Goal: Information Seeking & Learning: Learn about a topic

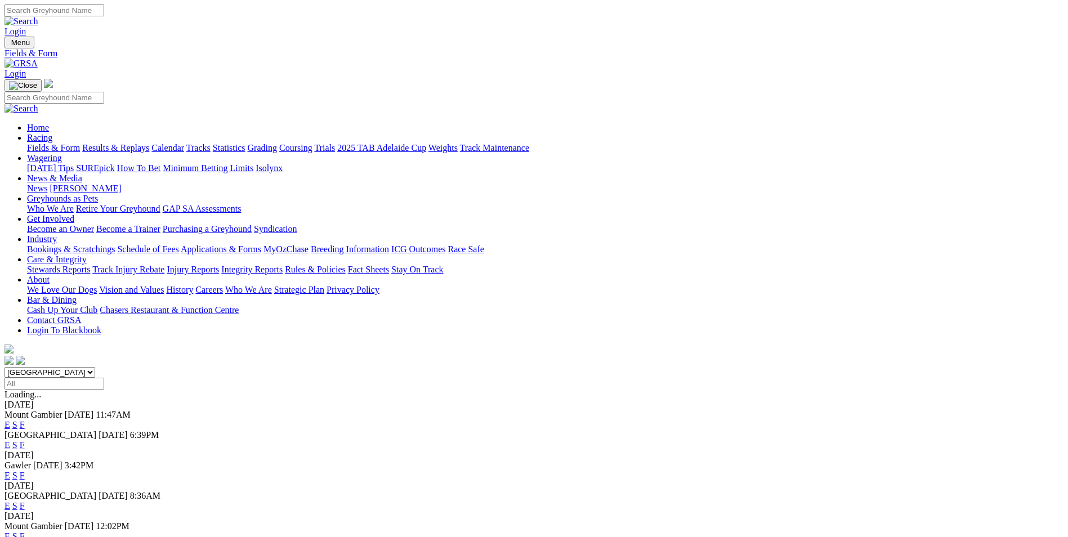
click at [25, 420] on link "F" at bounding box center [22, 425] width 5 height 10
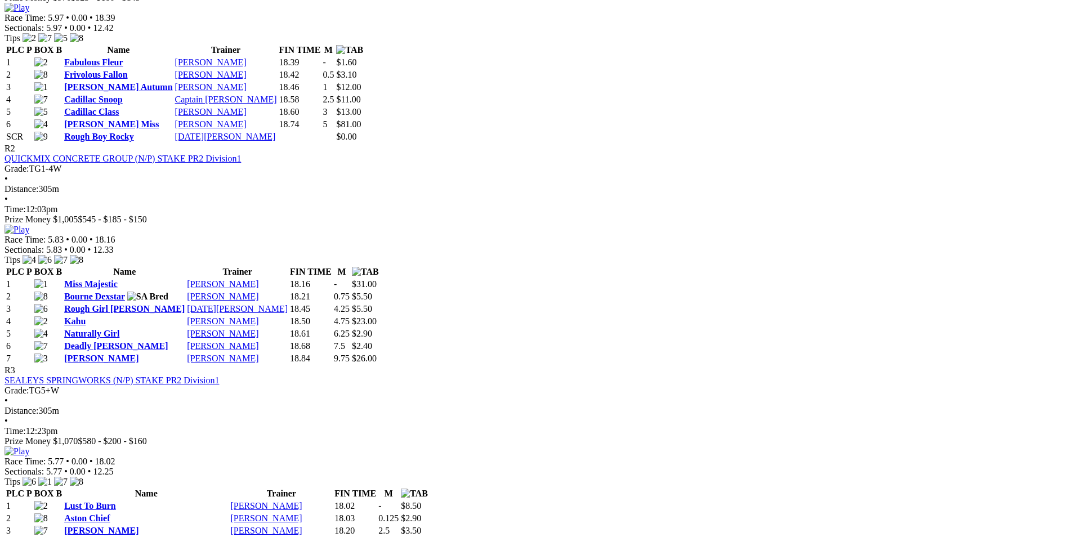
scroll to position [619, 0]
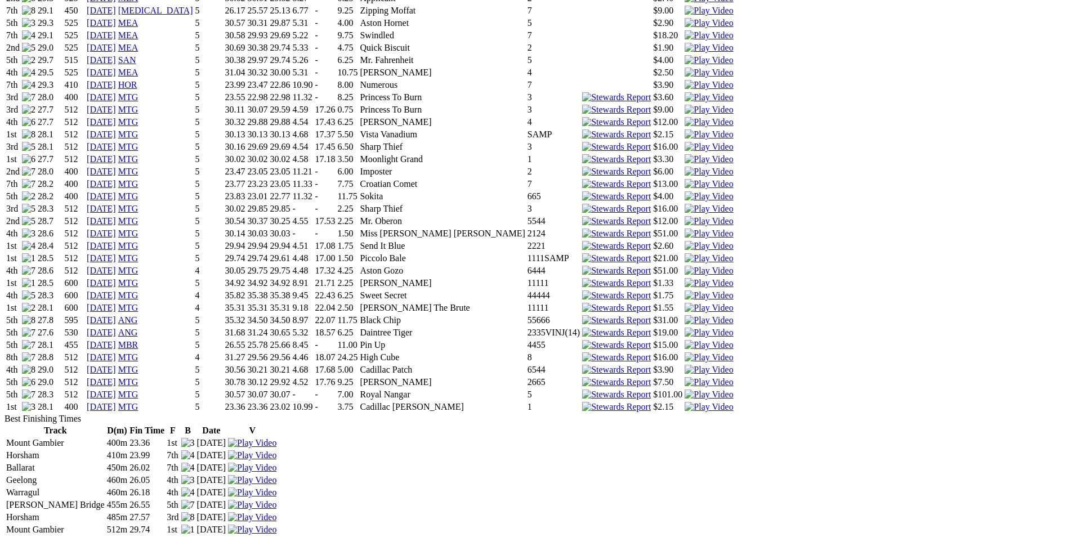
scroll to position [1182, 0]
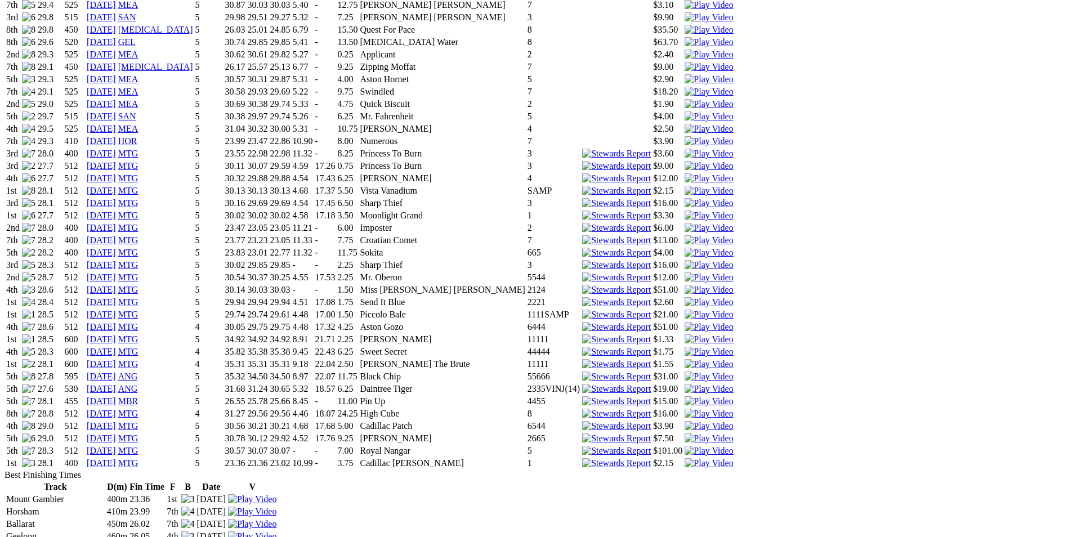
click at [701, 458] on img at bounding box center [708, 463] width 48 height 10
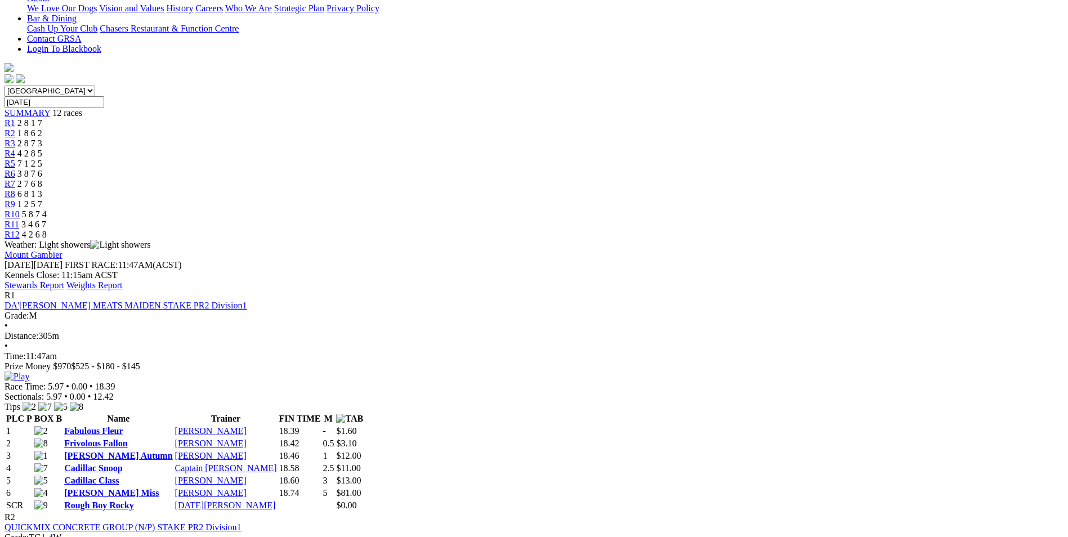
scroll to position [563, 0]
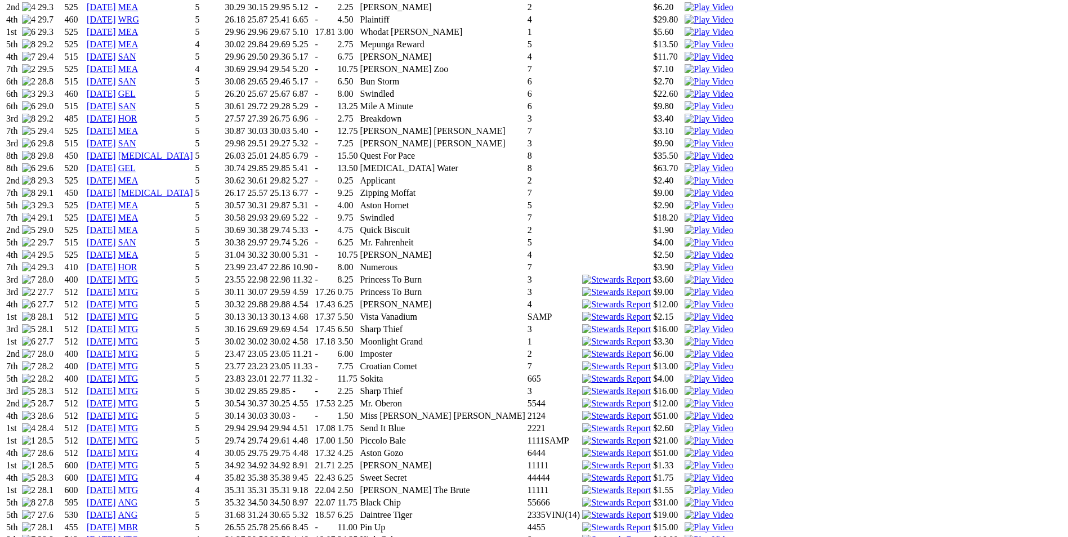
scroll to position [1069, 0]
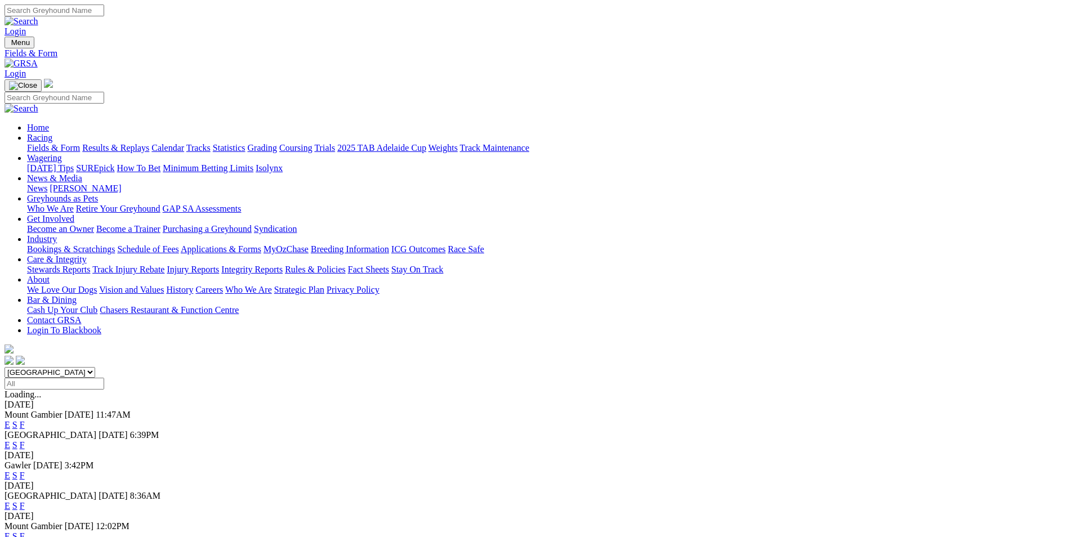
click at [25, 440] on link "F" at bounding box center [22, 445] width 5 height 10
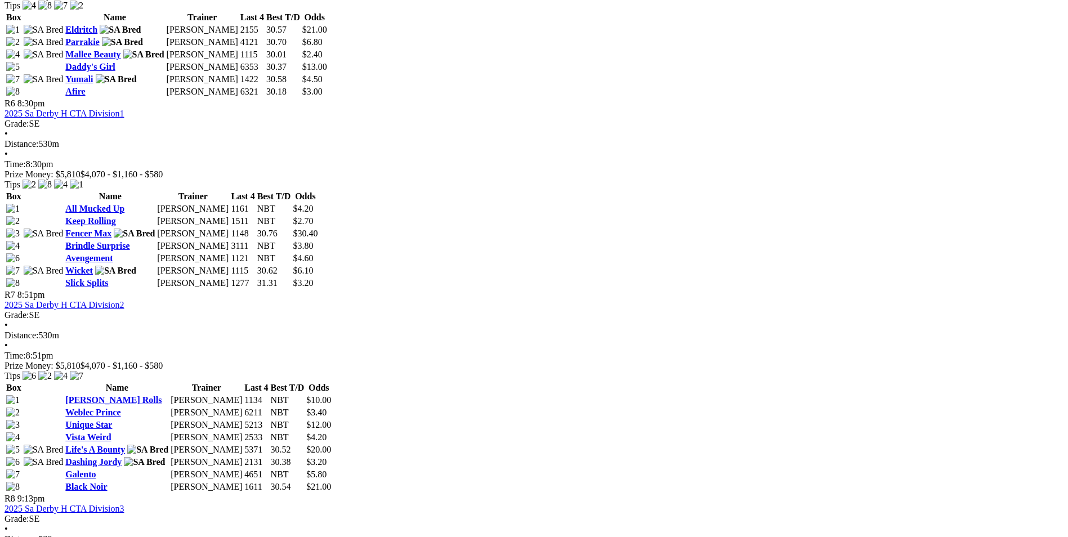
scroll to position [1407, 0]
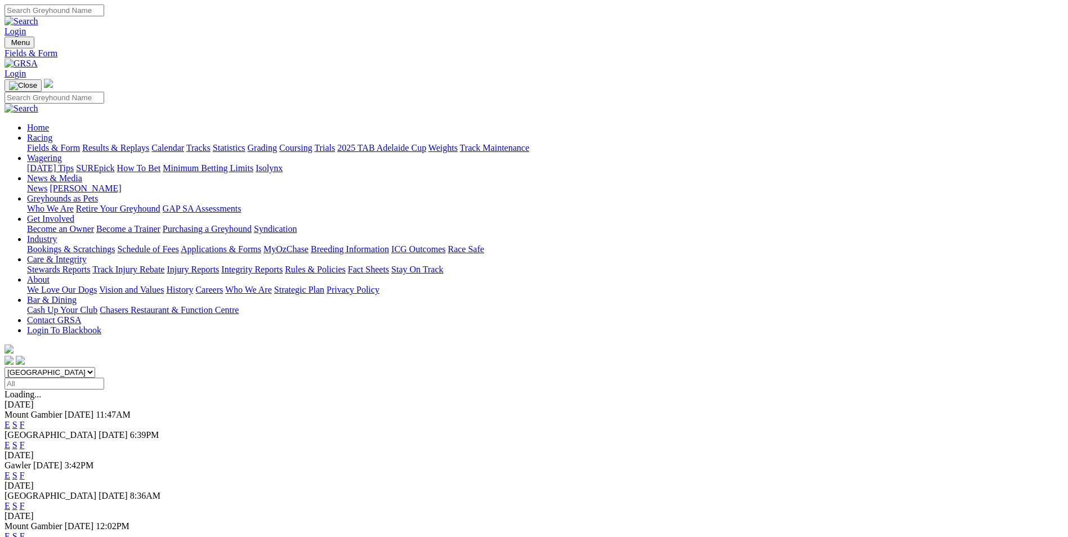
click at [25, 501] on link "F" at bounding box center [22, 506] width 5 height 10
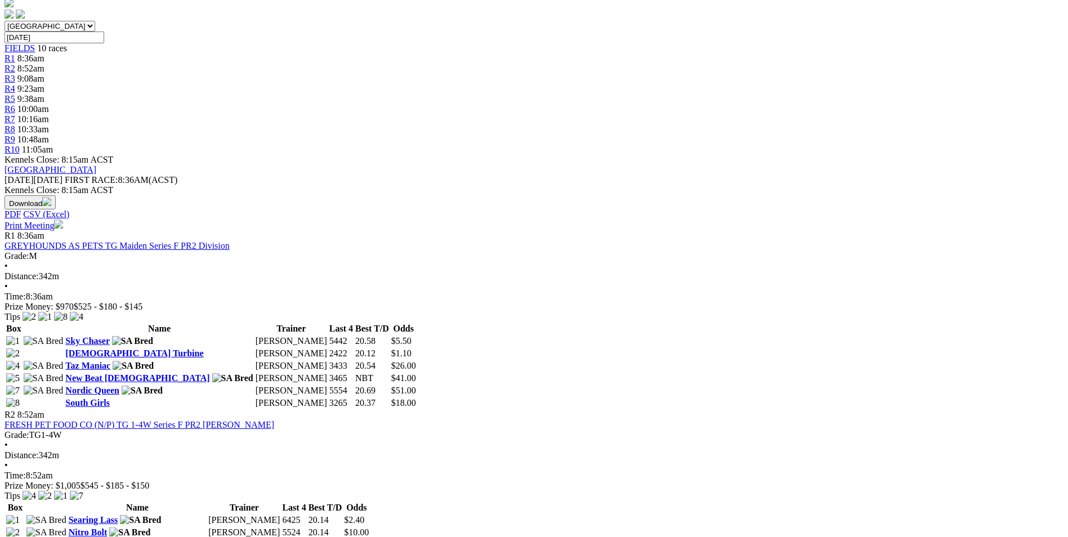
scroll to position [394, 0]
